Goal: Communication & Community: Ask a question

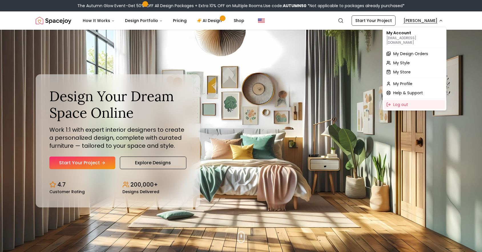
click at [412, 51] on span "My Design Orders" at bounding box center [410, 54] width 35 height 6
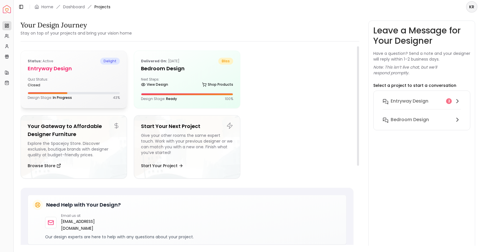
click at [77, 89] on div "Status: active delight entryway design Quiz Status: closed Design Stage: In Pro…" at bounding box center [74, 79] width 106 height 56
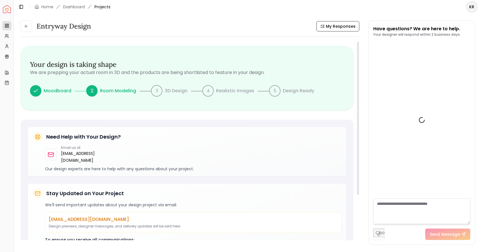
scroll to position [237, 0]
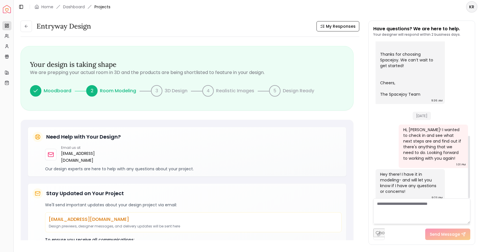
click at [419, 206] on textarea at bounding box center [422, 211] width 97 height 26
type textarea "**********"
click at [450, 236] on button "Send Message" at bounding box center [447, 233] width 45 height 11
